Goal: Task Accomplishment & Management: Manage account settings

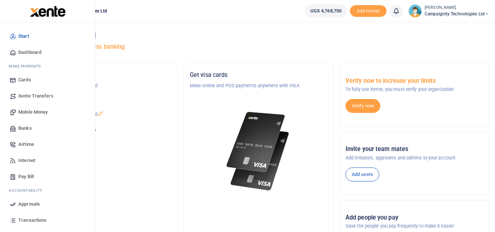
click at [33, 218] on span "Transactions" at bounding box center [32, 220] width 28 height 7
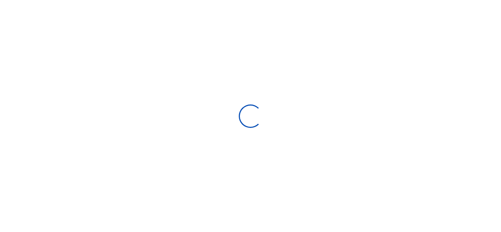
select select
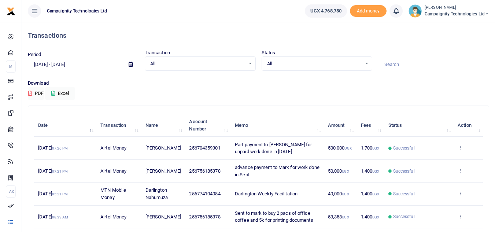
click at [272, 15] on ul "Campaignity Technologies Ltd" at bounding box center [160, 11] width 277 height 22
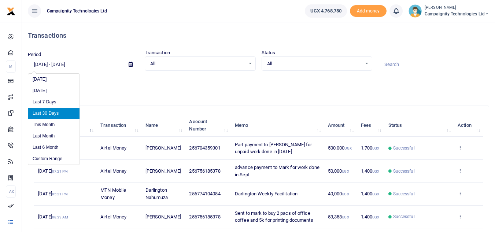
click at [89, 60] on input "08/18/2025 - 09/16/2025" at bounding box center [75, 64] width 95 height 12
click at [61, 157] on li "Custom Range" at bounding box center [53, 158] width 51 height 11
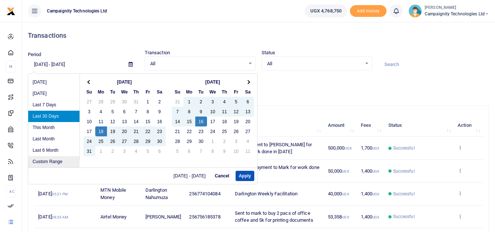
click at [55, 160] on li "Custom Range" at bounding box center [53, 161] width 51 height 11
click at [56, 164] on li "Custom Range" at bounding box center [53, 161] width 51 height 11
click at [47, 162] on li "Custom Range" at bounding box center [53, 161] width 51 height 11
click at [53, 160] on li "Custom Range" at bounding box center [53, 161] width 51 height 11
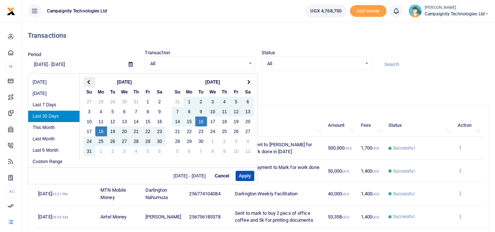
click at [90, 84] on span at bounding box center [89, 82] width 4 height 4
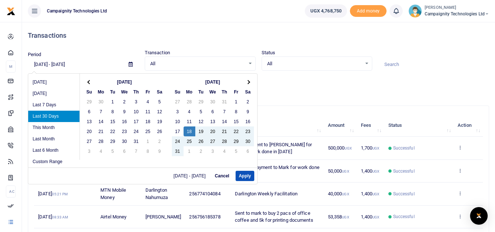
click at [90, 84] on span at bounding box center [89, 82] width 4 height 4
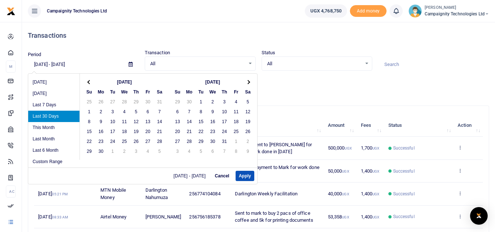
click at [90, 84] on span at bounding box center [89, 82] width 4 height 4
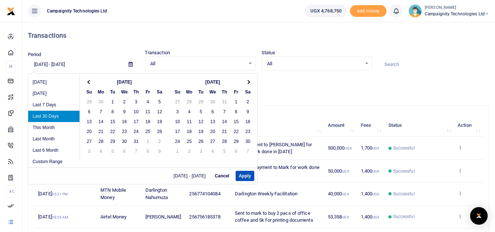
click at [90, 84] on span at bounding box center [89, 82] width 4 height 4
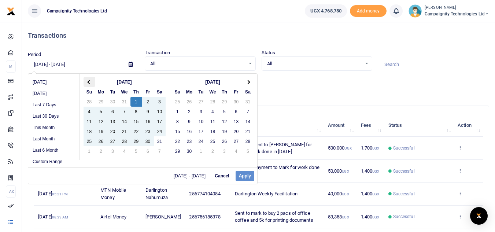
click at [89, 81] on span at bounding box center [89, 82] width 4 height 4
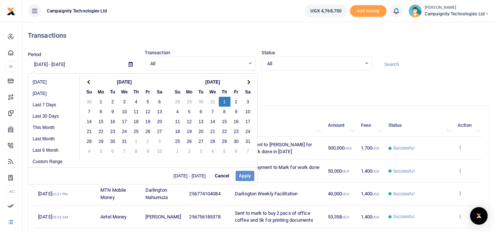
click at [89, 81] on span at bounding box center [89, 82] width 4 height 4
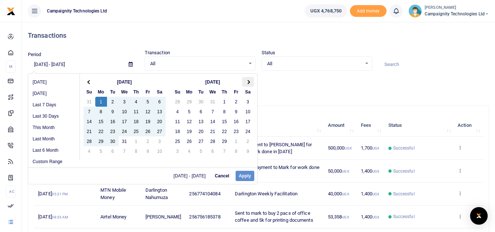
click at [244, 82] on th at bounding box center [248, 82] width 12 height 10
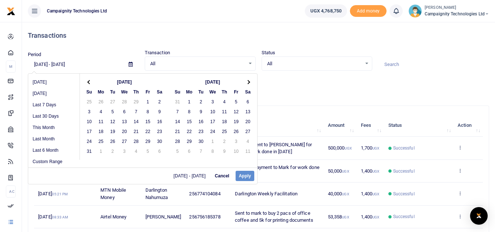
click at [244, 82] on th at bounding box center [248, 82] width 12 height 10
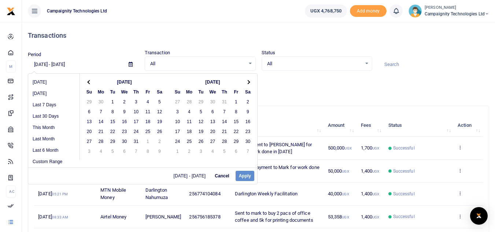
click at [244, 82] on th at bounding box center [248, 82] width 12 height 10
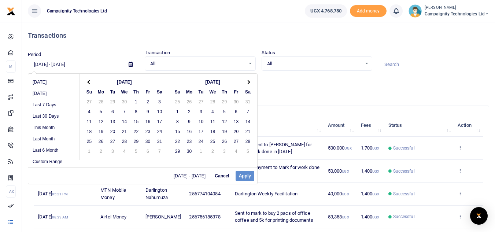
click at [244, 82] on th at bounding box center [248, 82] width 12 height 10
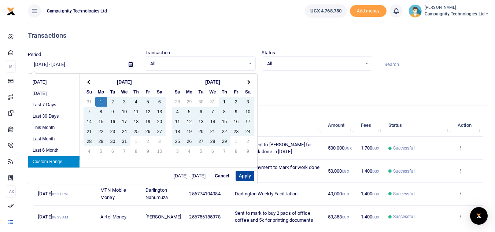
click at [245, 177] on button "Apply" at bounding box center [245, 176] width 19 height 10
type input "01/01/2024 - 09/16/2025"
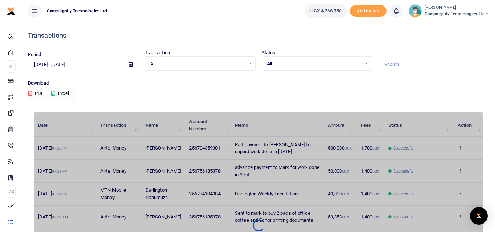
click at [395, 67] on input at bounding box center [433, 64] width 111 height 12
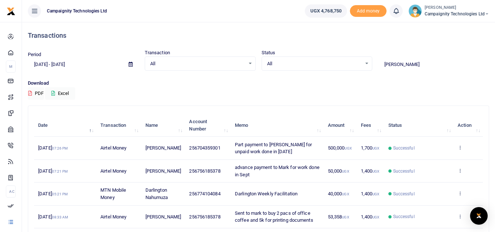
type input "peter"
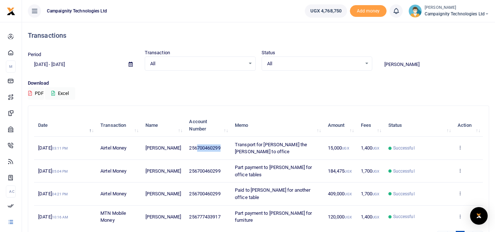
drag, startPoint x: 197, startPoint y: 148, endPoint x: 219, endPoint y: 149, distance: 22.8
click at [219, 149] on span "256700460299" at bounding box center [204, 147] width 31 height 5
copy span "700460299"
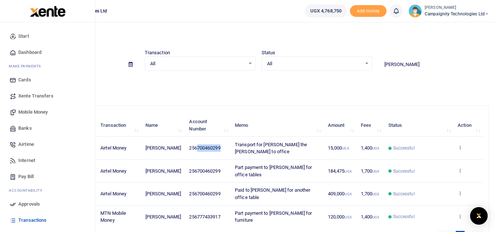
click at [32, 112] on span "Mobile Money" at bounding box center [32, 111] width 29 height 7
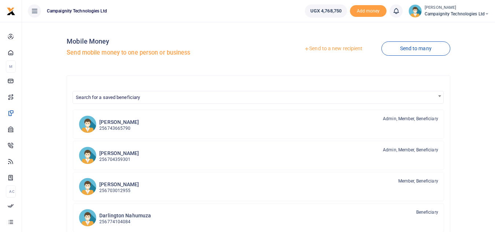
click at [346, 50] on link "Send to a new recipient" at bounding box center [333, 48] width 96 height 13
click at [339, 49] on link "Send to a new recipient" at bounding box center [333, 48] width 96 height 13
click at [337, 49] on link "Send to a new recipient" at bounding box center [333, 48] width 96 height 13
click at [329, 47] on link "Send to a new recipient" at bounding box center [333, 48] width 96 height 13
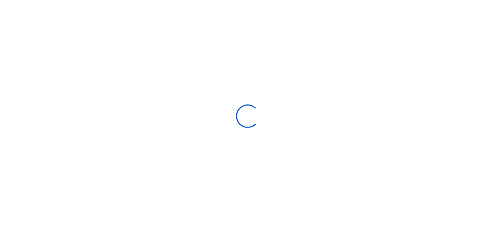
select select "Loading bundles"
select select
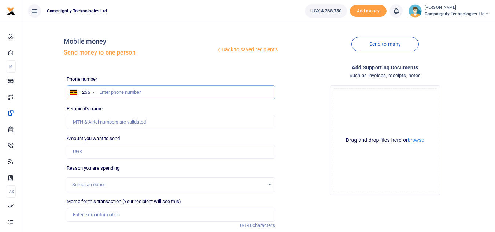
click at [201, 93] on input "text" at bounding box center [171, 92] width 208 height 14
paste input "700460299"
type input "700460299"
click at [103, 153] on input "Amount you want to send" at bounding box center [171, 152] width 208 height 14
type input "480,000"
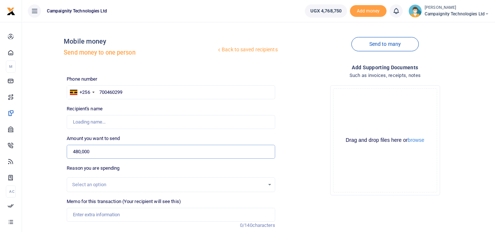
type input "[PERSON_NAME]"
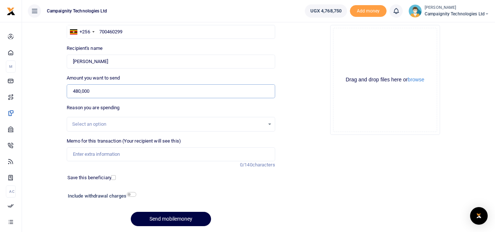
scroll to position [85, 0]
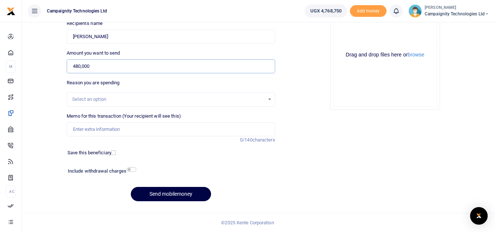
type input "480,000"
click at [136, 130] on input "Memo for this transaction (Your recipient will see this)" at bounding box center [171, 129] width 208 height 14
type input "S"
click at [70, 129] on input "Paid to Peter" at bounding box center [171, 129] width 208 height 14
click at [128, 127] on input "Part payment to Peter" at bounding box center [171, 129] width 208 height 14
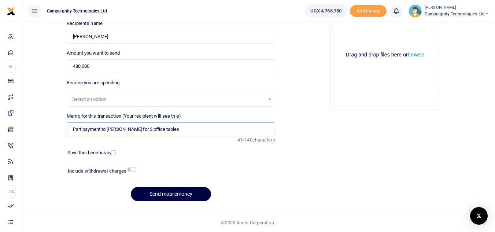
type input "Part payment to Peter for 3 office tables"
click at [134, 172] on div "Include withdrawal charges" at bounding box center [100, 172] width 71 height 12
click at [132, 170] on input "checkbox" at bounding box center [132, 169] width 10 height 5
checkbox input "true"
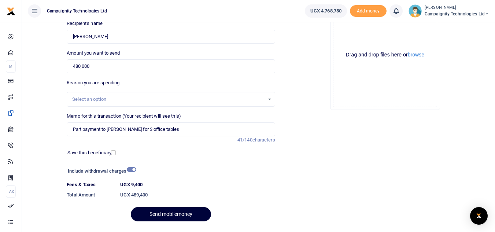
click at [172, 214] on button "Send mobilemoney" at bounding box center [171, 214] width 80 height 14
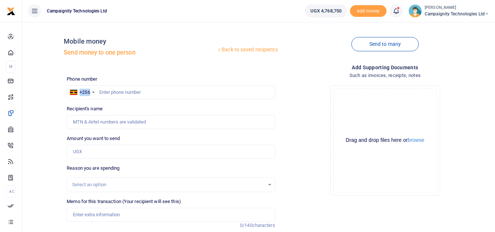
drag, startPoint x: 176, startPoint y: 99, endPoint x: 167, endPoint y: 93, distance: 11.1
click at [167, 93] on div "Phone number +256 [GEOGRAPHIC_DATA] +256 Phone is required. Recipient's name Na…" at bounding box center [171, 183] width 214 height 217
click at [167, 93] on input "text" at bounding box center [171, 92] width 208 height 14
click at [111, 158] on input "Amount you want to send" at bounding box center [171, 152] width 208 height 14
type input "8,000"
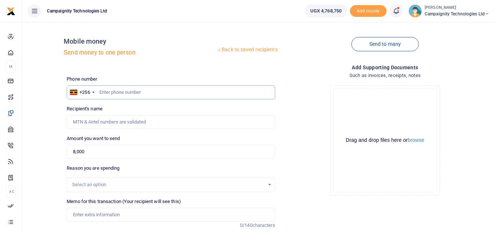
click at [133, 92] on input "text" at bounding box center [171, 92] width 208 height 14
type input "758264957"
click at [115, 182] on div "Select an option" at bounding box center [168, 184] width 192 height 7
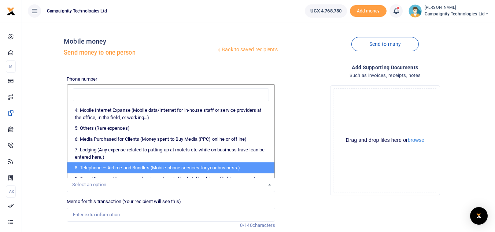
click at [292, 178] on div "Drop your files here Drag and drop files here or browse Powered by Uppy" at bounding box center [385, 141] width 208 height 122
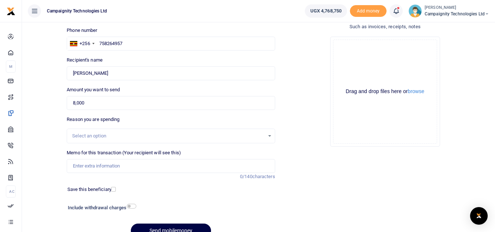
scroll to position [85, 0]
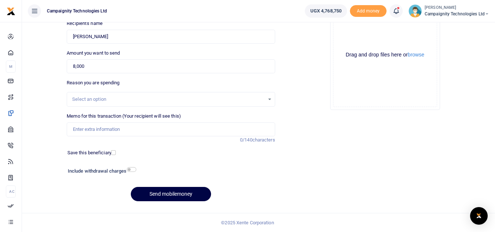
type input "Muzamiru Kaluganda"
click at [130, 130] on input "Memo for this transaction (Your recipient will see this)" at bounding box center [171, 129] width 208 height 14
type input "Transport for peter to office for table measurements"
click at [134, 168] on input "checkbox" at bounding box center [132, 169] width 10 height 5
checkbox input "true"
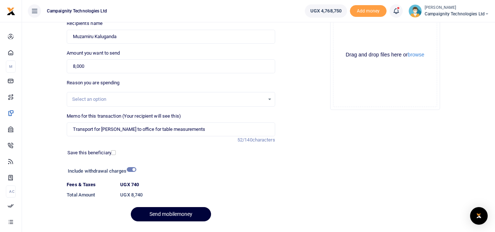
click at [159, 213] on button "Send mobilemoney" at bounding box center [171, 214] width 80 height 14
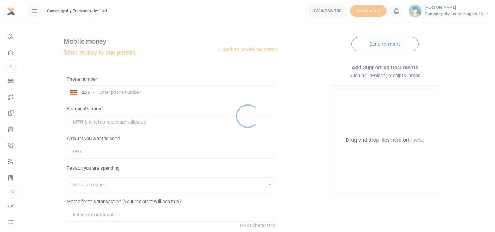
scroll to position [85, 0]
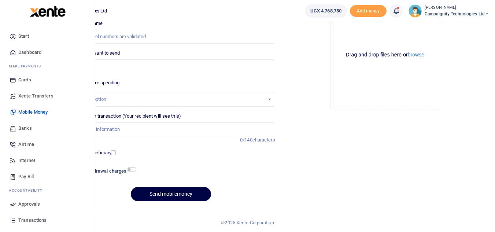
click at [28, 204] on span "Approvals" at bounding box center [29, 203] width 22 height 7
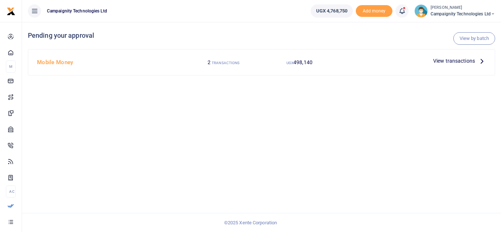
click at [455, 56] on div "View transactions" at bounding box center [459, 60] width 59 height 11
click at [455, 59] on span "View transactions" at bounding box center [454, 61] width 42 height 8
click at [448, 58] on span "View transactions" at bounding box center [454, 61] width 42 height 8
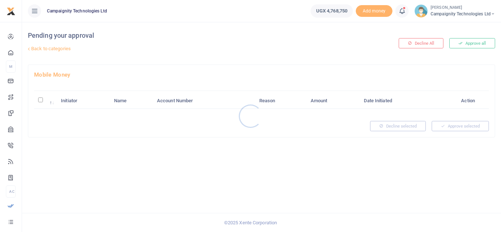
click at [474, 44] on div at bounding box center [250, 116] width 501 height 232
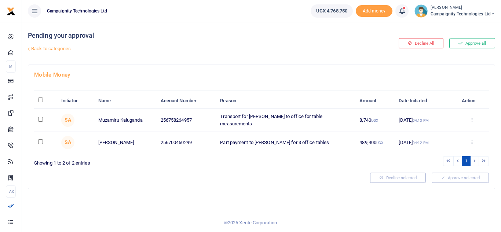
click at [474, 44] on button "Approve all" at bounding box center [472, 43] width 46 height 10
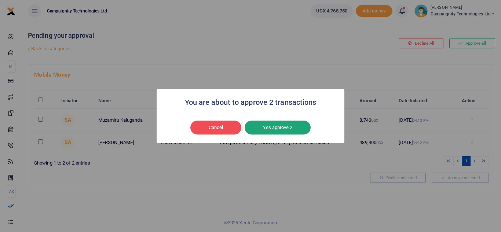
click at [273, 126] on button "Yes approve 2" at bounding box center [277, 128] width 66 height 14
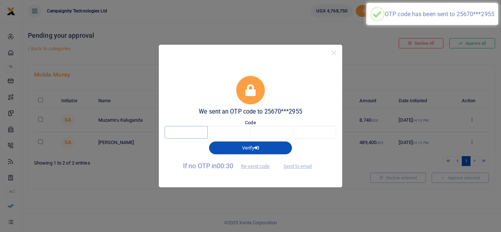
click at [193, 132] on input "text" at bounding box center [186, 132] width 43 height 12
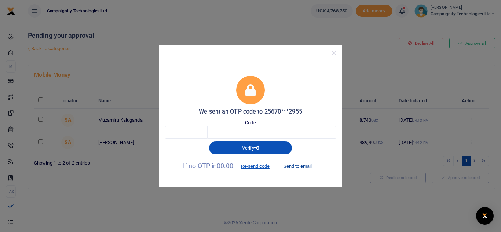
click at [300, 165] on button "Send to email" at bounding box center [297, 166] width 41 height 12
click at [186, 134] on input "text" at bounding box center [186, 132] width 43 height 12
type input "9"
type input "3"
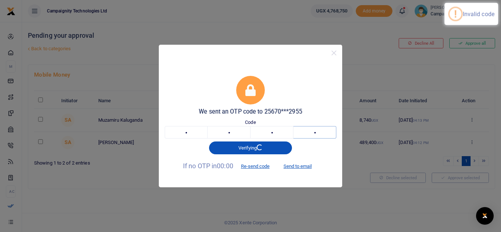
type input "4"
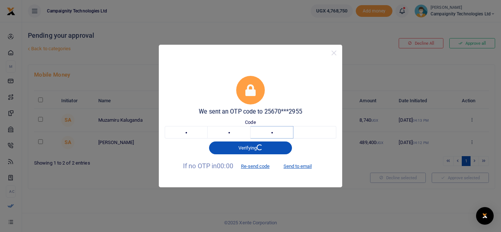
type input "4"
paste input "3"
type input "3"
type input "9"
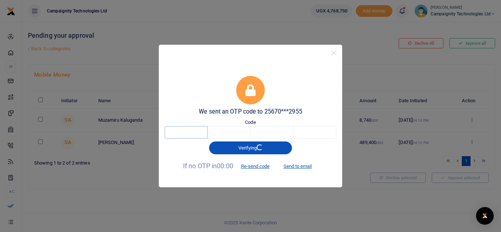
type input "2"
type input "3"
